Goal: Find specific page/section: Find specific page/section

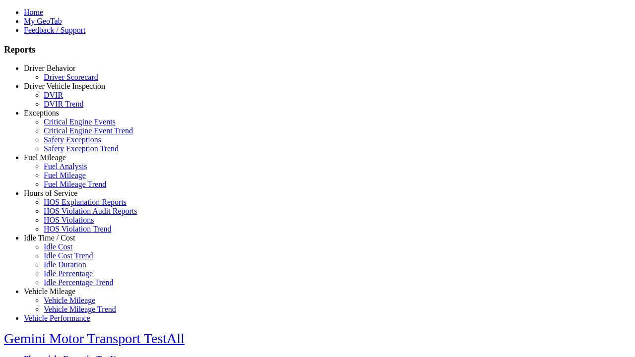
click at [57, 242] on link "Idle Time / Cost" at bounding box center [50, 238] width 52 height 8
click at [64, 251] on link "Idle Cost" at bounding box center [58, 246] width 29 height 8
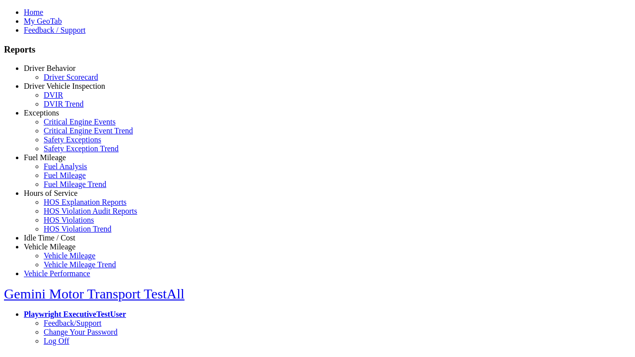
select select "**"
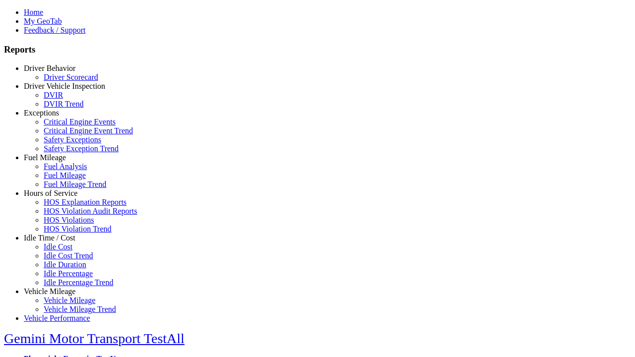
type input "**********"
